Goal: Task Accomplishment & Management: Complete application form

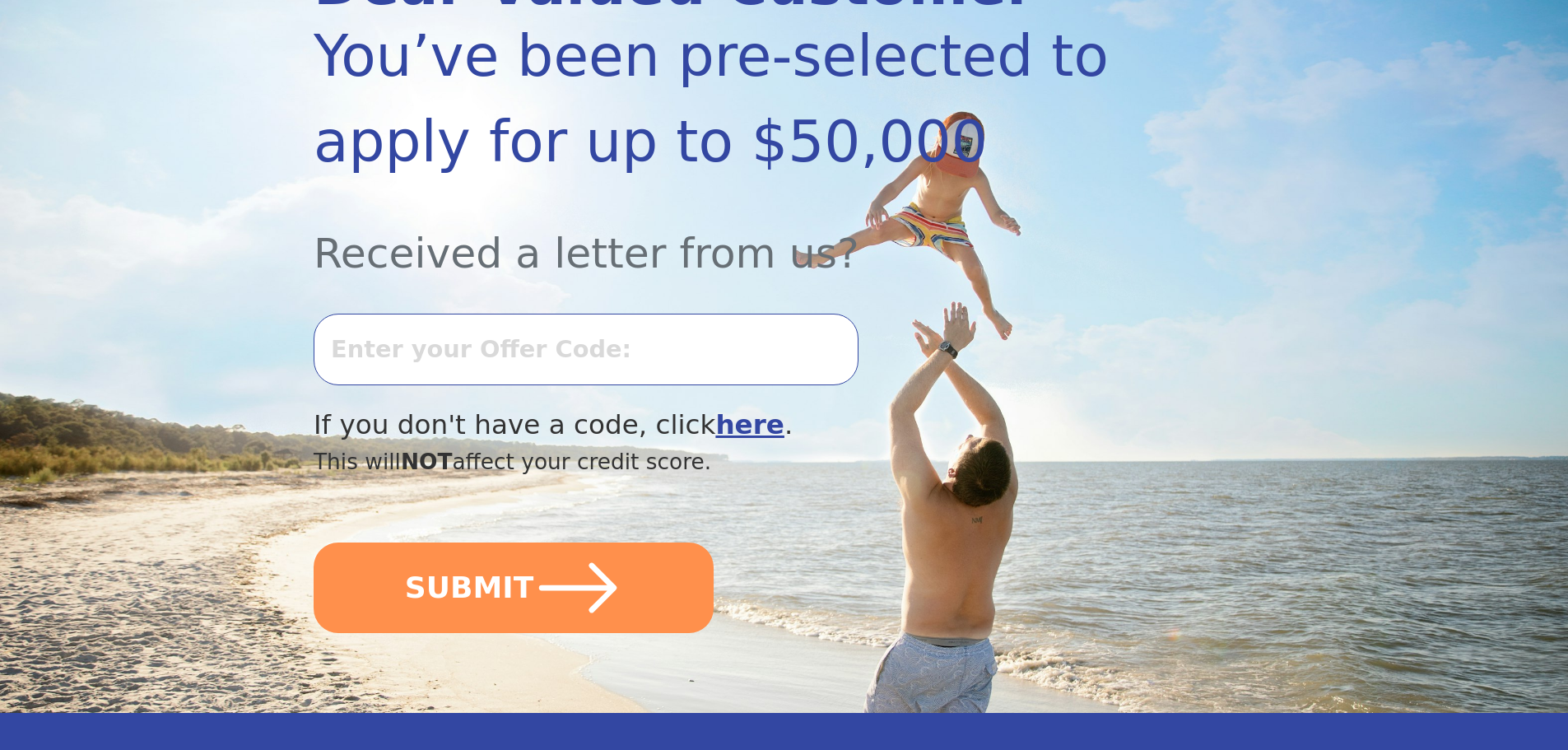
scroll to position [329, 0]
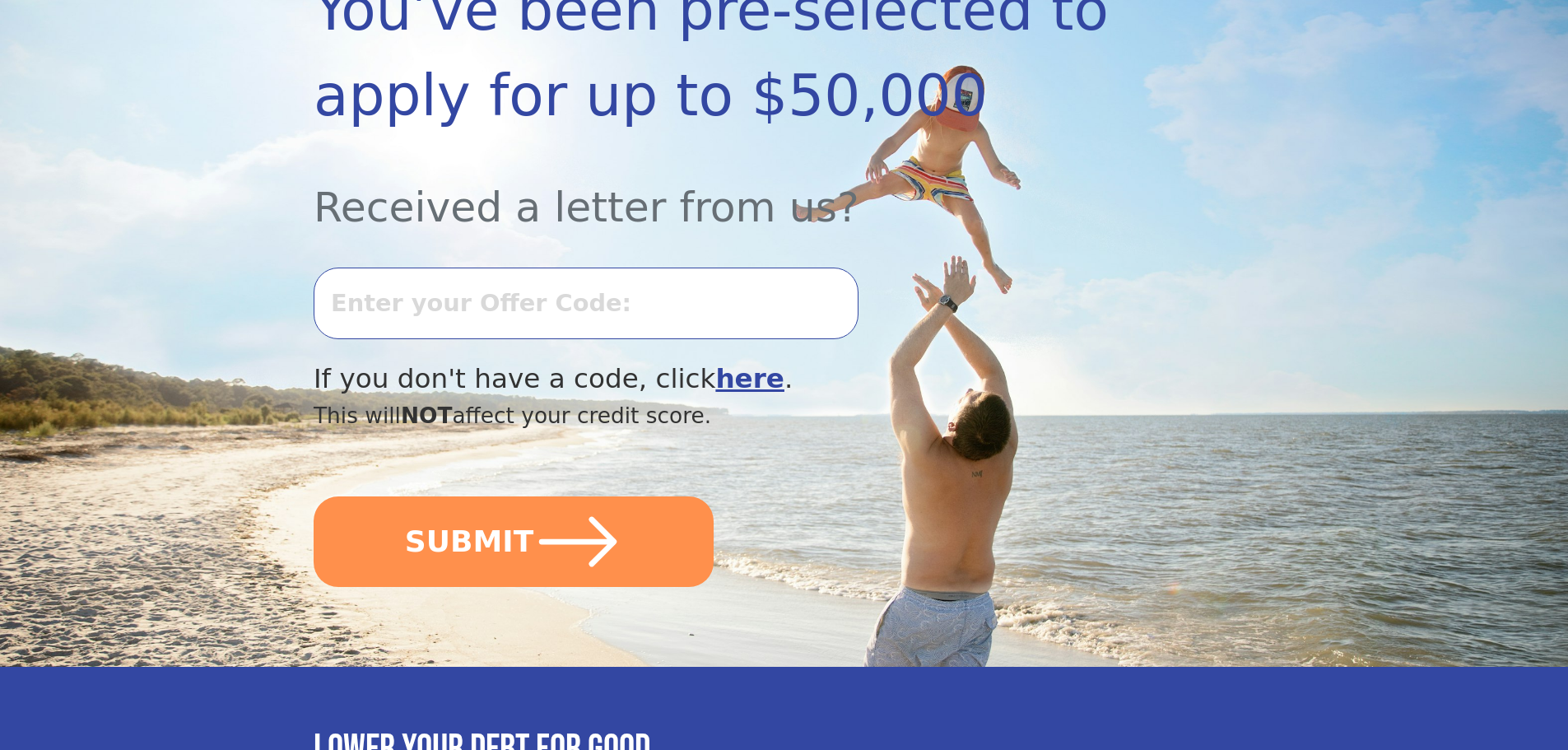
click at [481, 294] on input "text" at bounding box center [586, 302] width 545 height 71
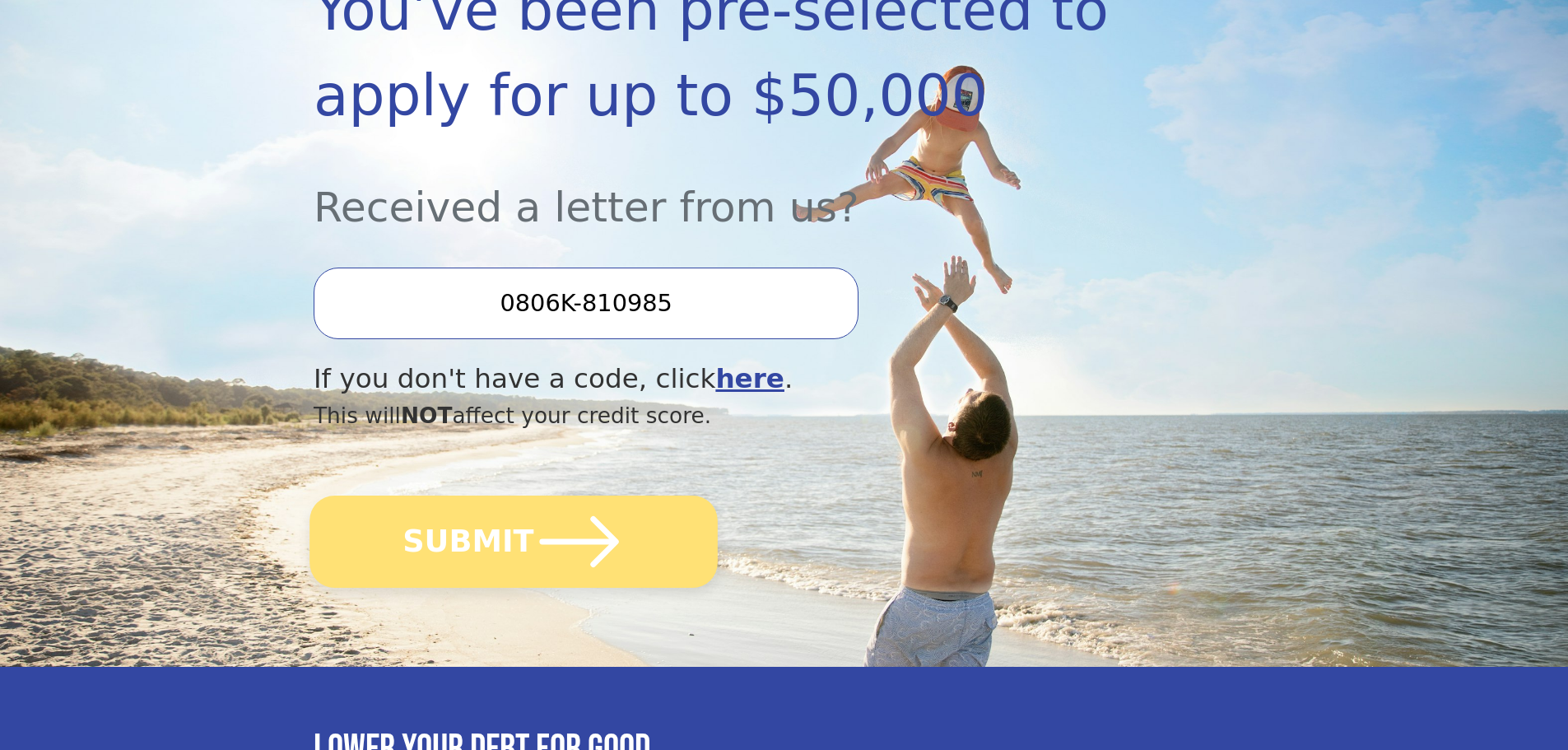
type input "0806K-810985"
click at [568, 520] on icon "submit" at bounding box center [579, 542] width 91 height 91
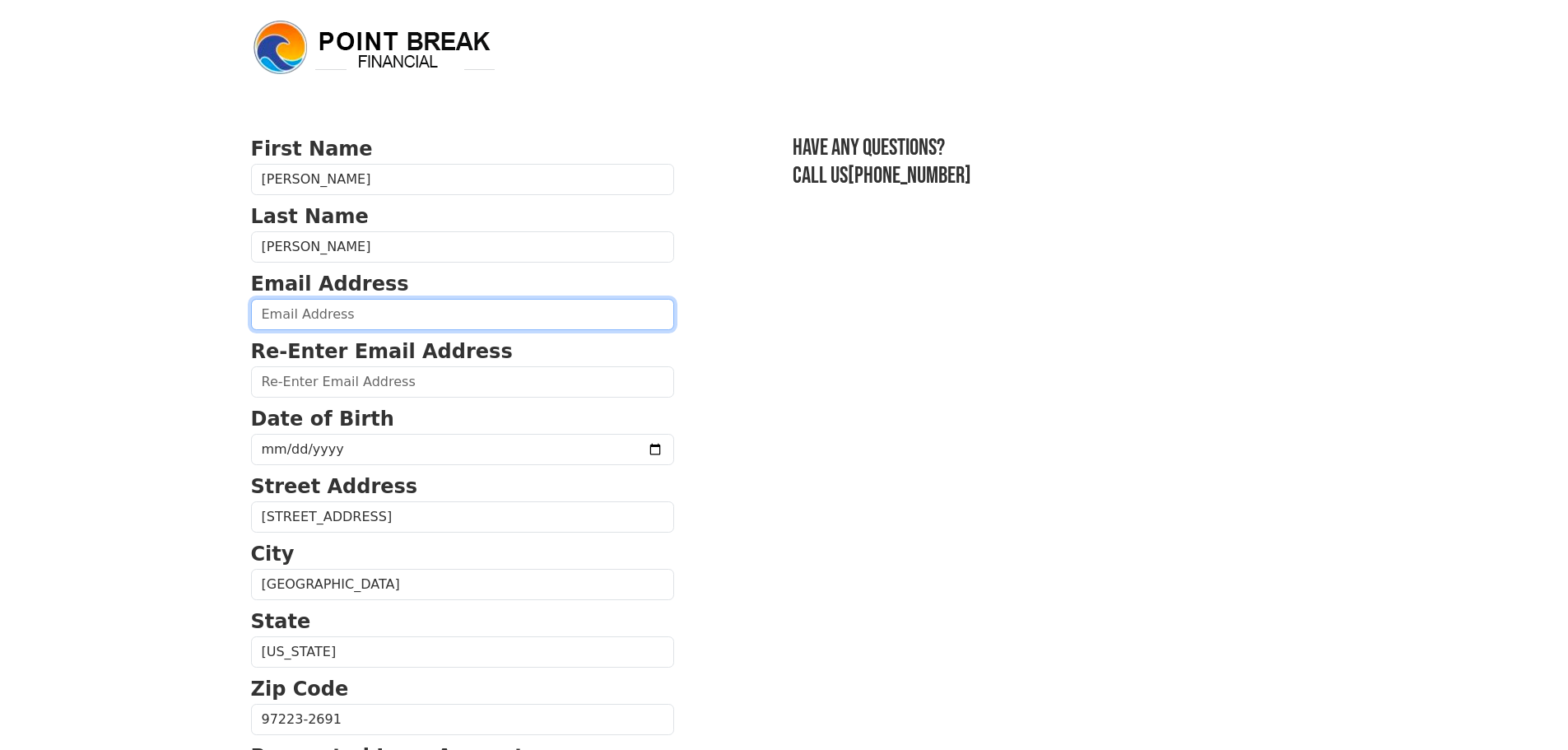
click at [403, 309] on input "email" at bounding box center [462, 314] width 423 height 31
type input "[EMAIL_ADDRESS][DOMAIN_NAME]"
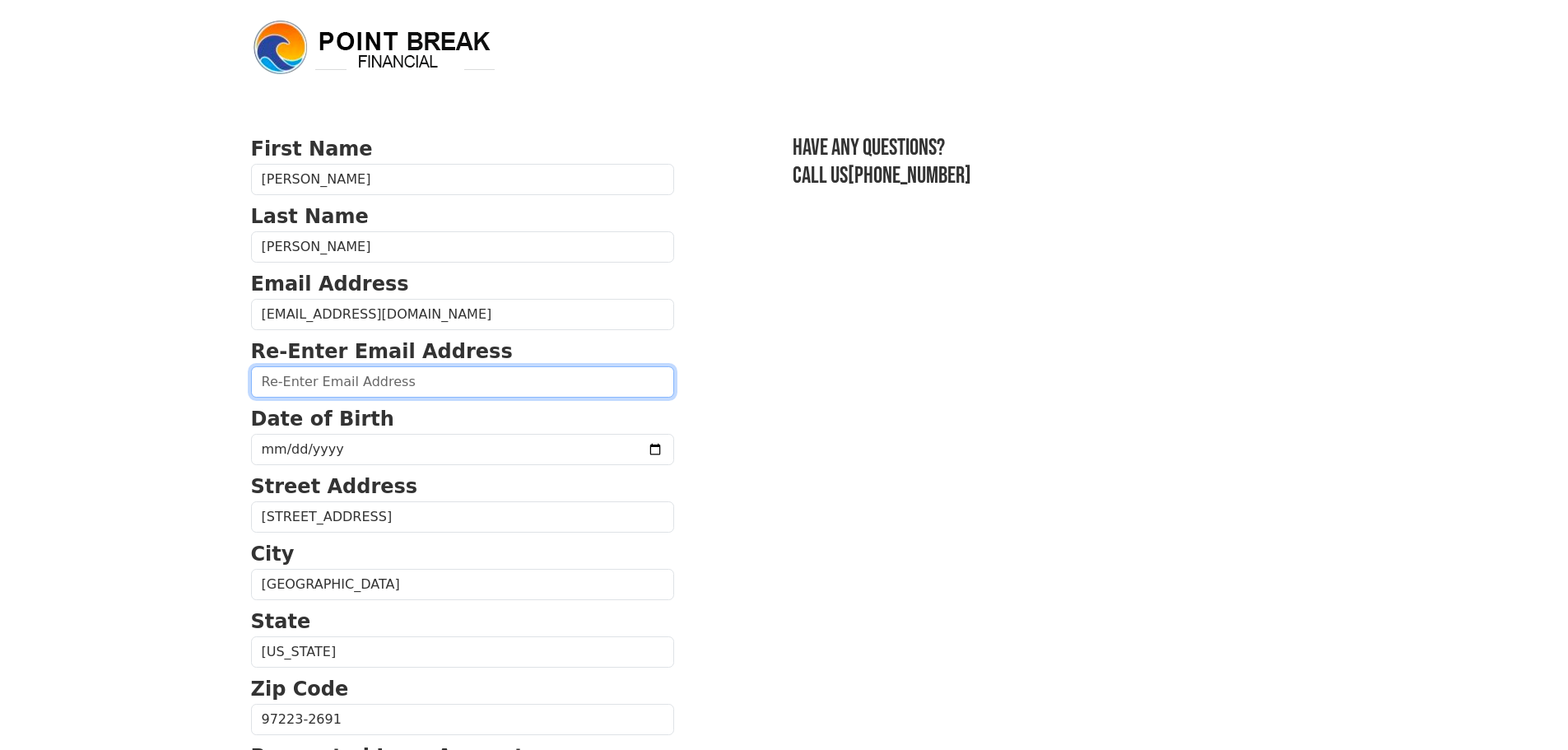
click at [392, 390] on input "email" at bounding box center [462, 382] width 423 height 31
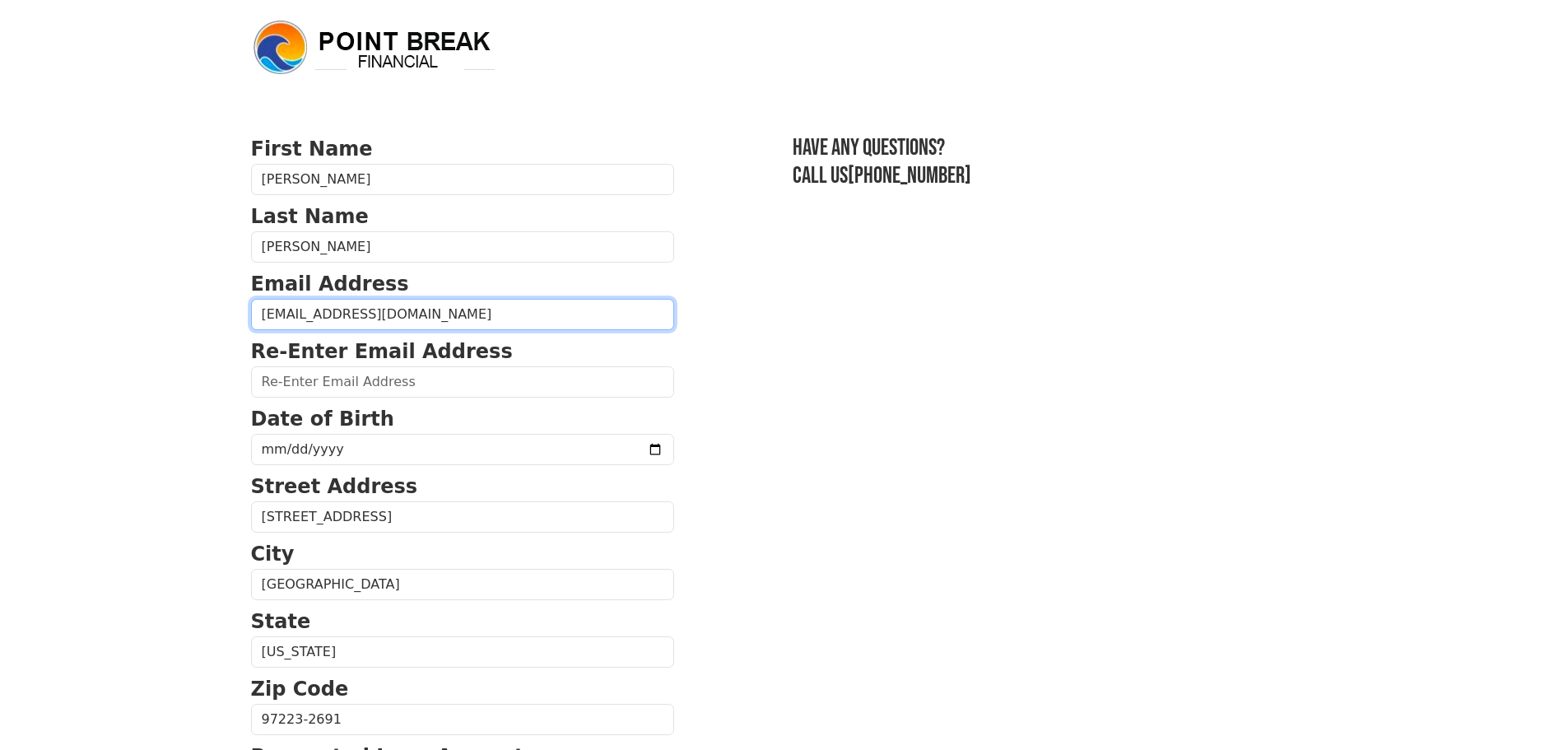
drag, startPoint x: 438, startPoint y: 317, endPoint x: 225, endPoint y: 303, distance: 213.5
click at [225, 303] on body "First Name [PERSON_NAME] Last Name [PERSON_NAME] Email Address [EMAIL_ADDRESS][…" at bounding box center [784, 375] width 1568 height 750
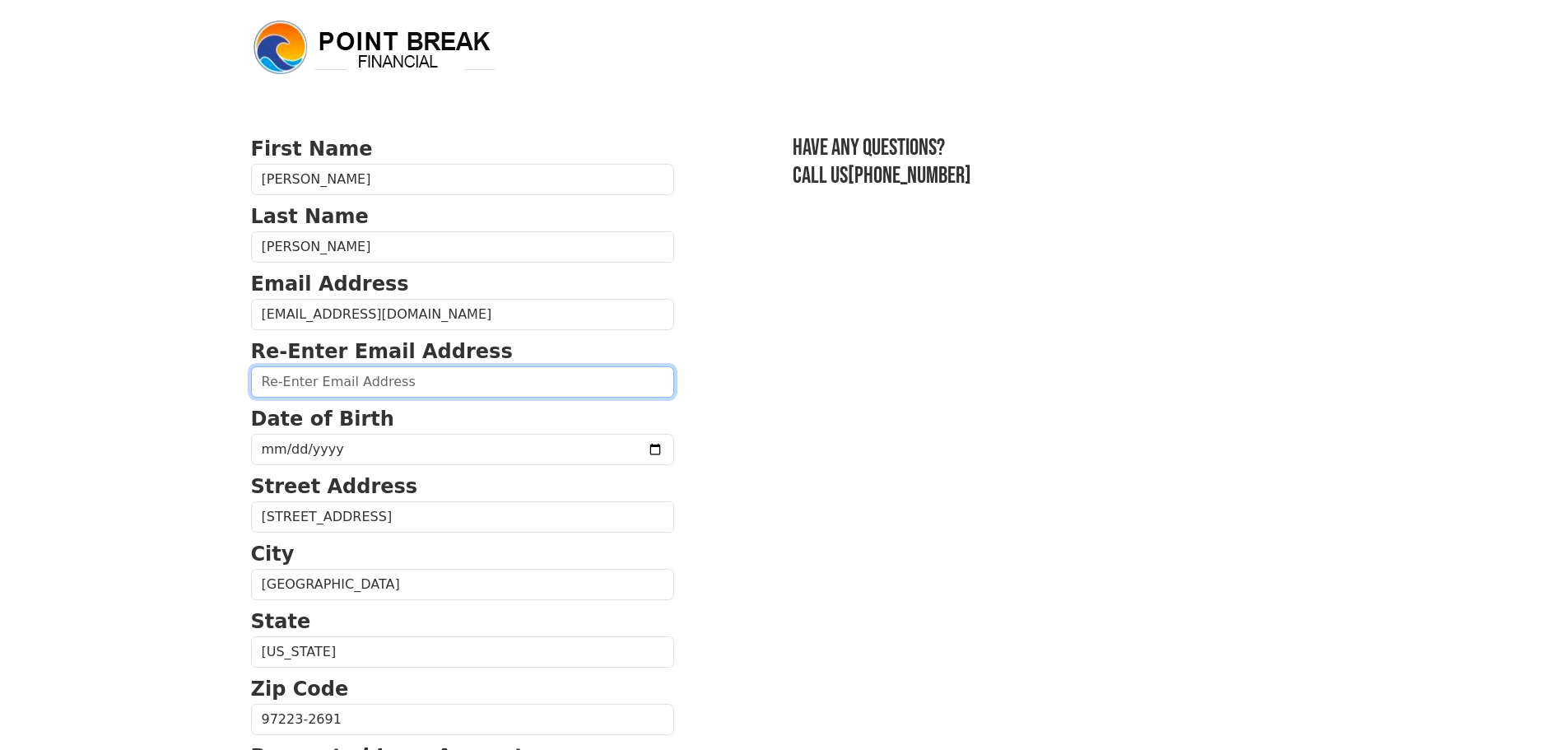
click at [323, 380] on input "email" at bounding box center [462, 382] width 423 height 31
paste input "[EMAIL_ADDRESS][DOMAIN_NAME]"
type input "[EMAIL_ADDRESS][DOMAIN_NAME]"
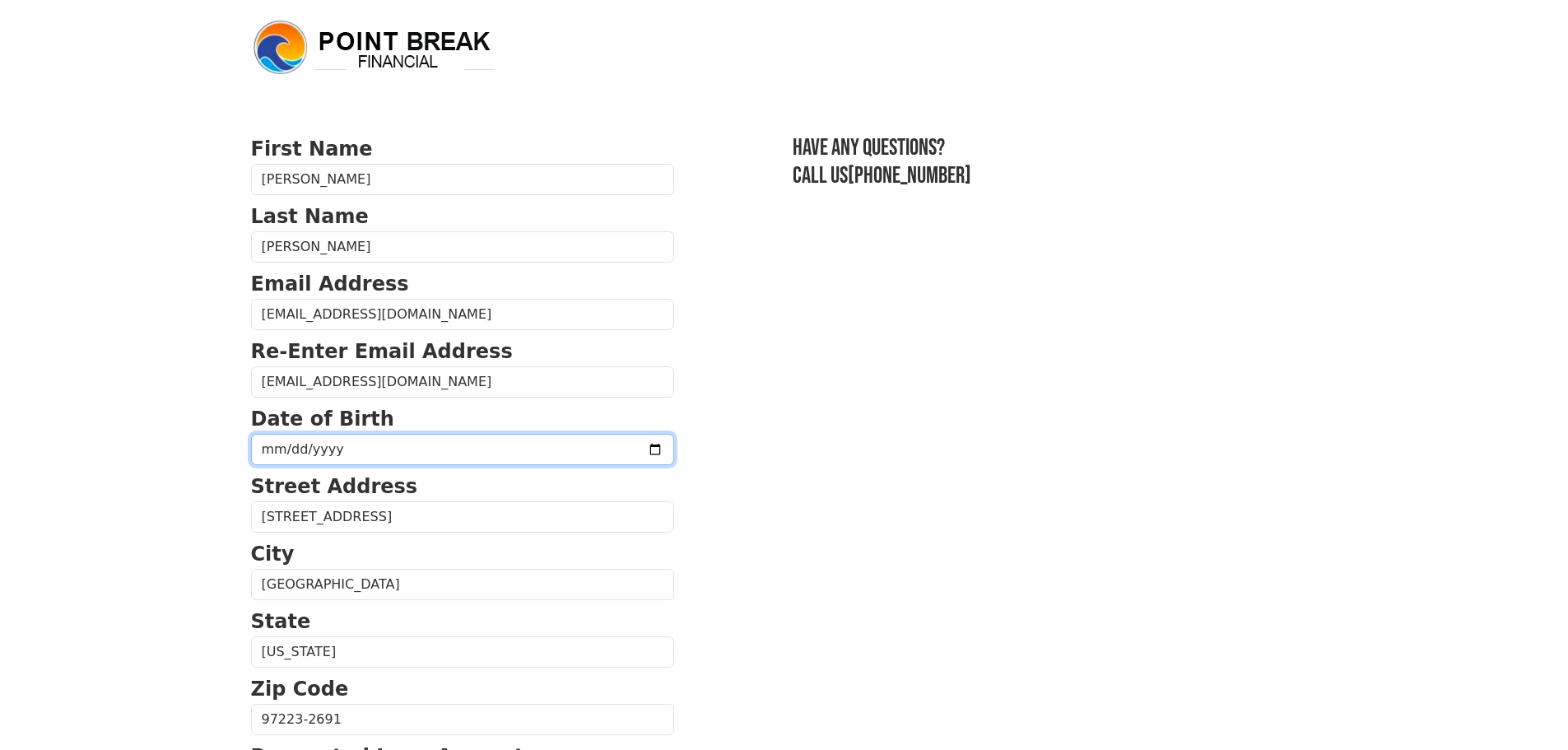
click at [306, 445] on input "date" at bounding box center [462, 449] width 423 height 31
click at [429, 454] on input "date" at bounding box center [462, 449] width 423 height 31
click at [378, 443] on input "date" at bounding box center [462, 449] width 423 height 31
type input "[DATE]"
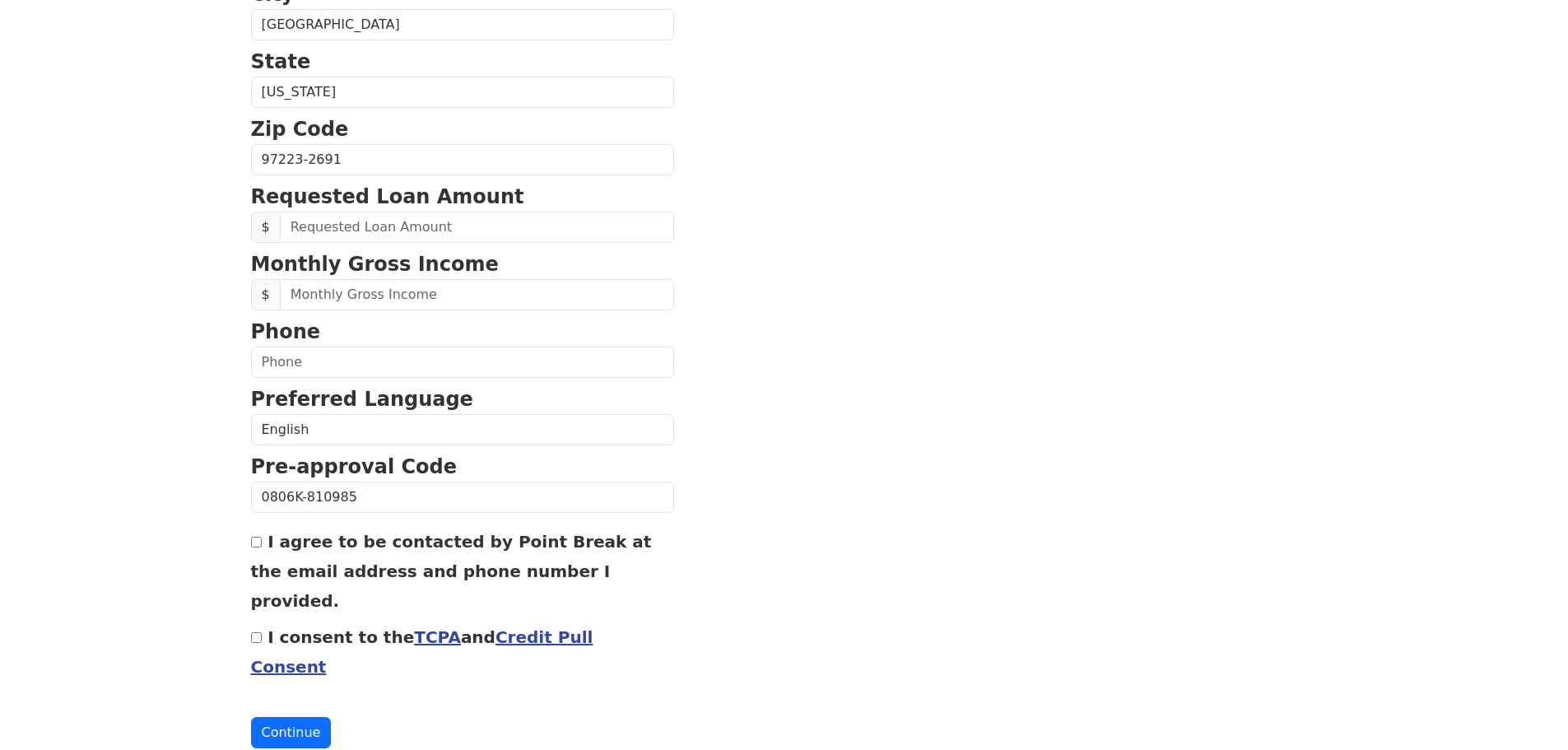
scroll to position [561, 0]
click at [380, 232] on input "text" at bounding box center [476, 226] width 394 height 31
type input "50,000.00"
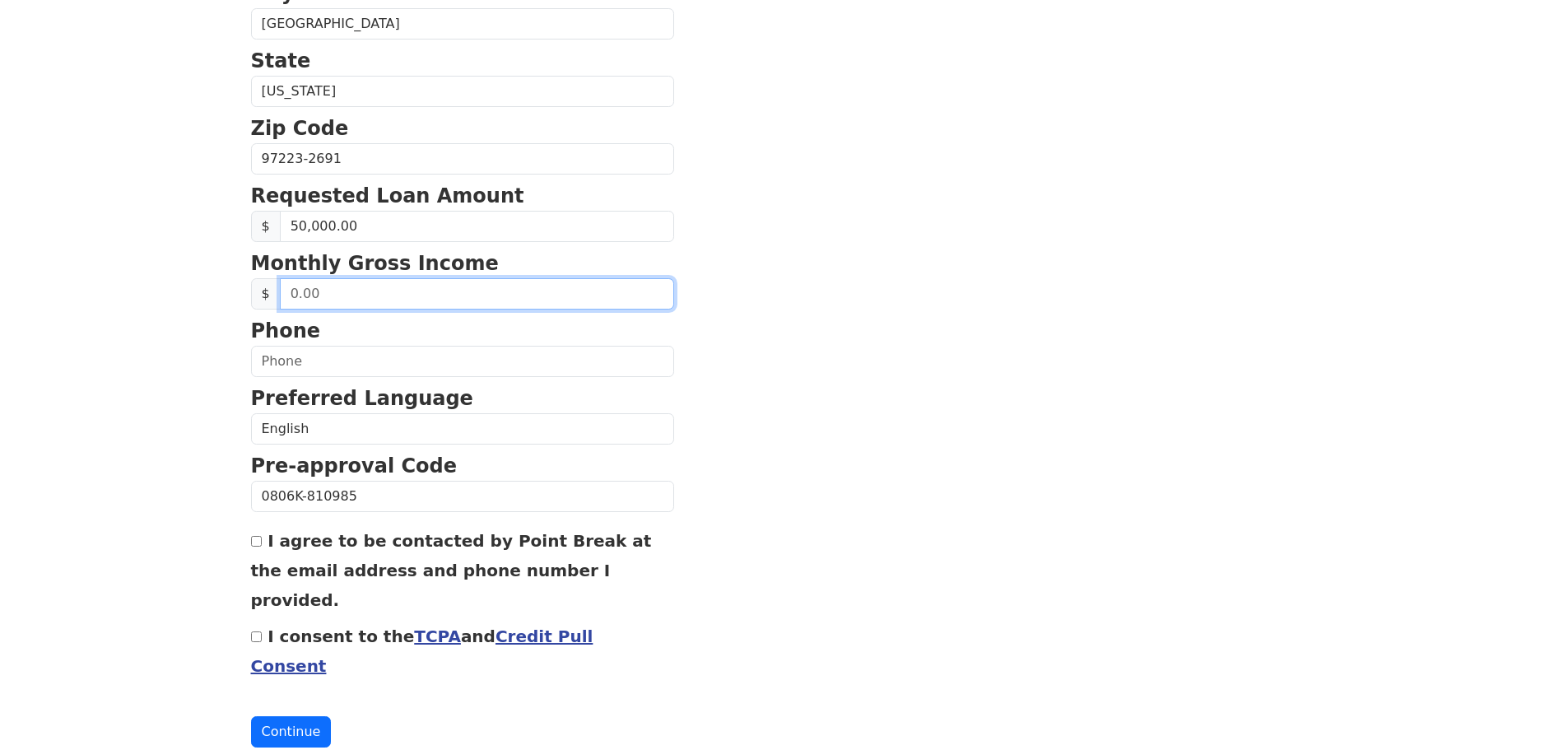
click at [433, 298] on input "text" at bounding box center [476, 294] width 394 height 31
drag, startPoint x: 336, startPoint y: 294, endPoint x: 198, endPoint y: 285, distance: 138.3
type input "8,887.78"
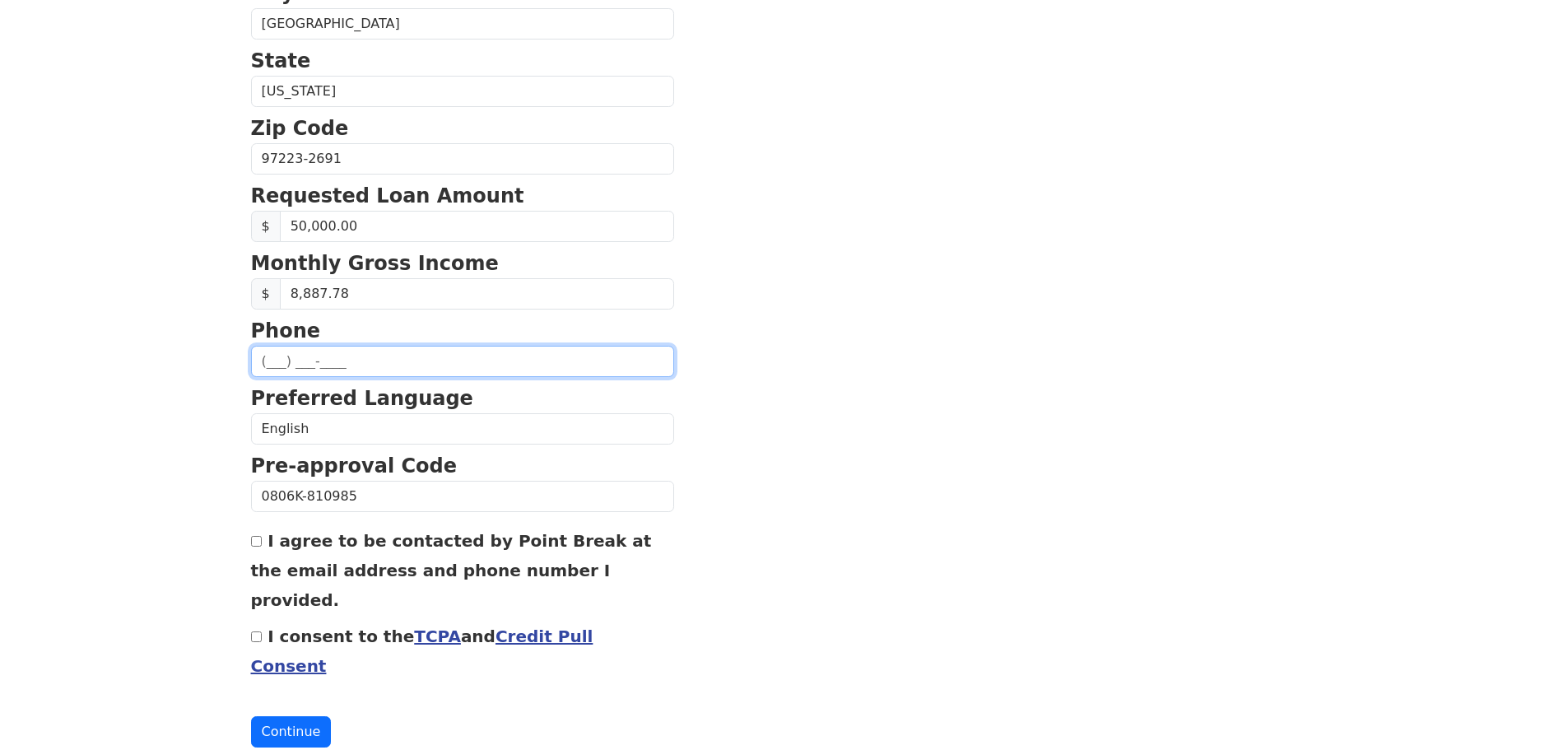
click at [300, 362] on input "text" at bounding box center [462, 361] width 423 height 31
type input "[PHONE_NUMBER]"
click at [255, 543] on input "I agree to be contacted by Point Break at the email address and phone number I …" at bounding box center [256, 541] width 10 height 10
checkbox input "true"
click at [255, 632] on input "I consent to the TCPA and Credit Pull Consent" at bounding box center [256, 637] width 10 height 10
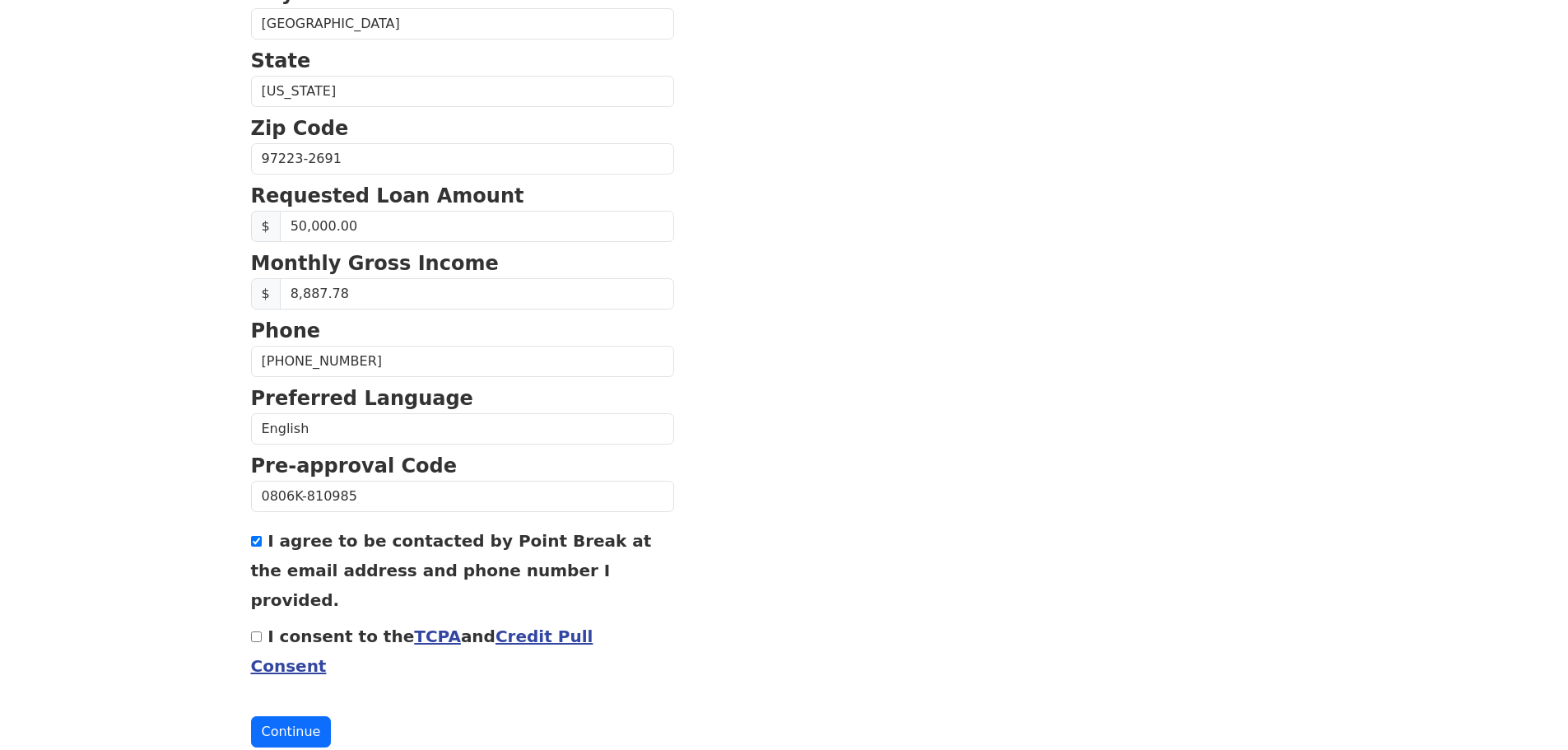
checkbox input "true"
click at [283, 716] on button "Continue" at bounding box center [291, 732] width 81 height 31
